Goal: Task Accomplishment & Management: Use online tool/utility

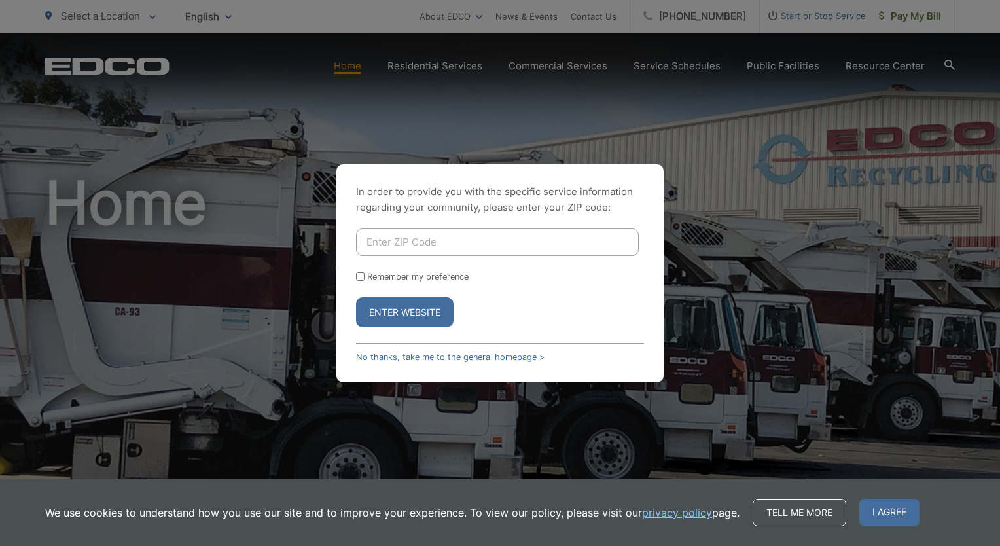
click at [422, 232] on input "Enter ZIP Code" at bounding box center [497, 241] width 283 height 27
type input "92078"
click at [356, 297] on button "Enter Website" at bounding box center [405, 312] width 98 height 30
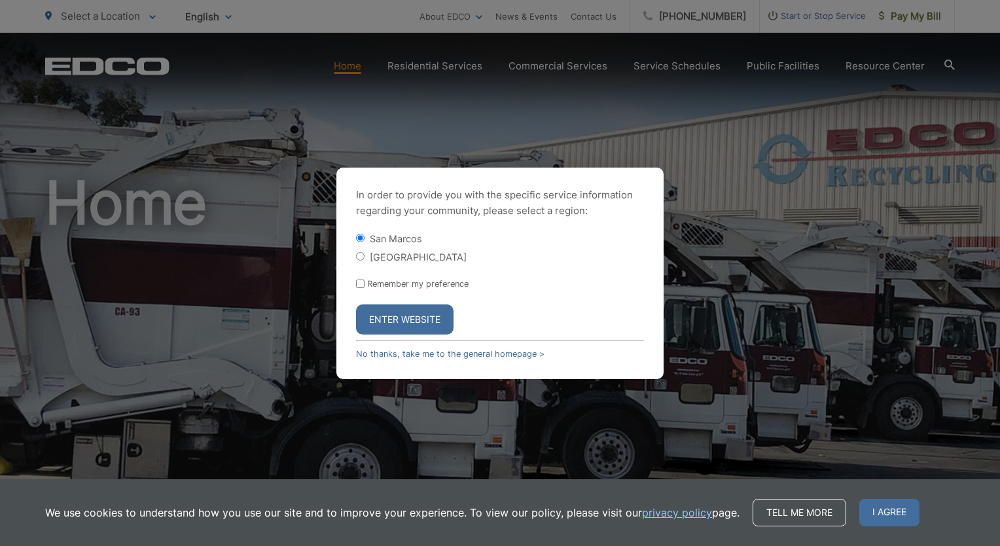
click at [402, 310] on button "Enter Website" at bounding box center [405, 319] width 98 height 30
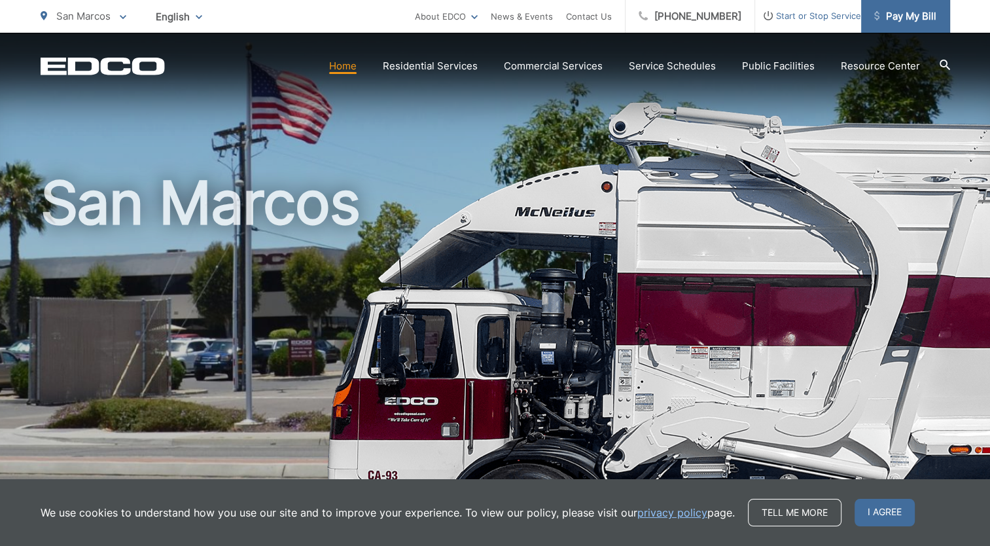
click at [905, 5] on link "Pay My Bill" at bounding box center [905, 16] width 89 height 33
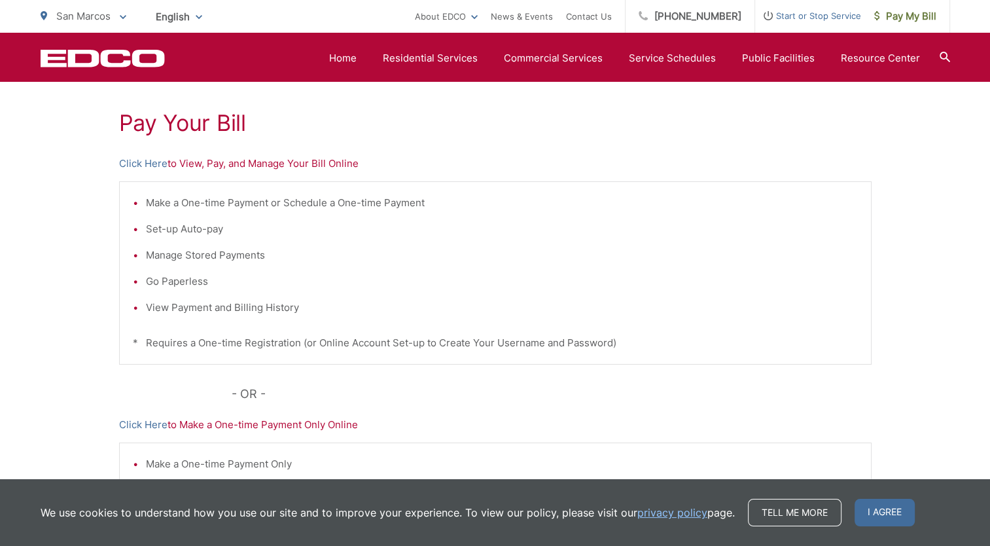
scroll to position [230, 0]
click at [156, 161] on link "Click Here" at bounding box center [143, 164] width 48 height 16
